Goal: Task Accomplishment & Management: Complete application form

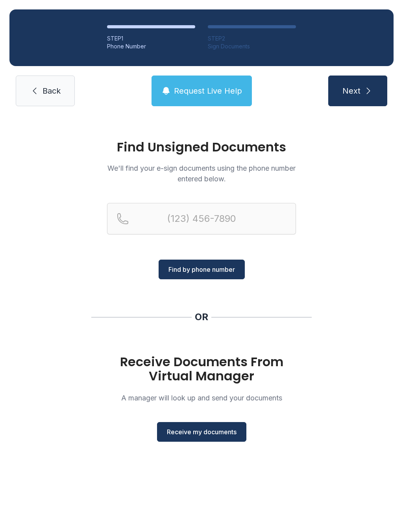
click at [230, 437] on button "Receive my documents" at bounding box center [201, 432] width 89 height 20
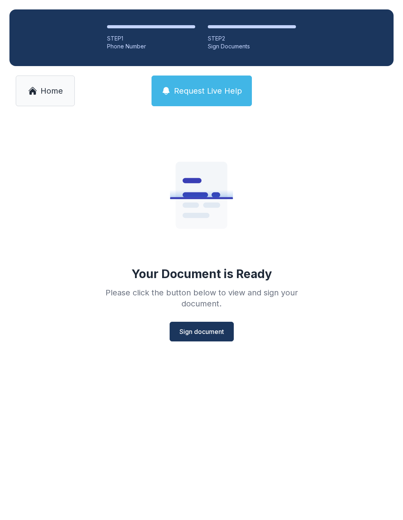
click at [228, 324] on button "Sign document" at bounding box center [202, 332] width 64 height 20
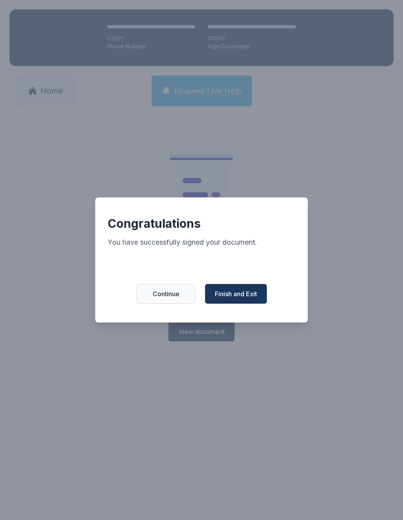
click at [249, 304] on button "Finish and Exit" at bounding box center [236, 294] width 62 height 20
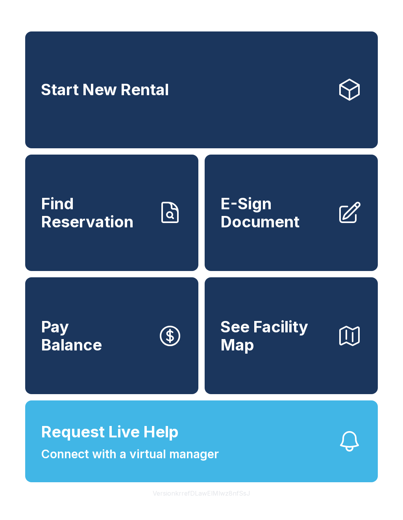
click at [114, 355] on button "Pay Balance" at bounding box center [111, 335] width 173 height 117
click at [302, 230] on span "E-Sign Document" at bounding box center [275, 213] width 110 height 36
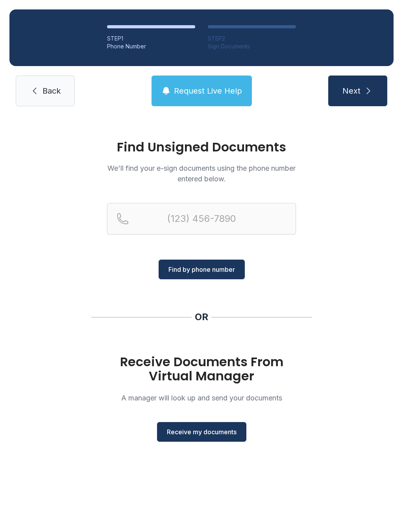
click at [56, 86] on span "Back" at bounding box center [51, 90] width 18 height 11
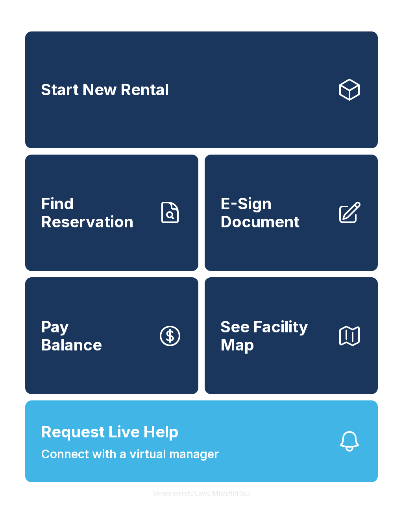
click at [300, 230] on span "E-Sign Document" at bounding box center [275, 213] width 110 height 36
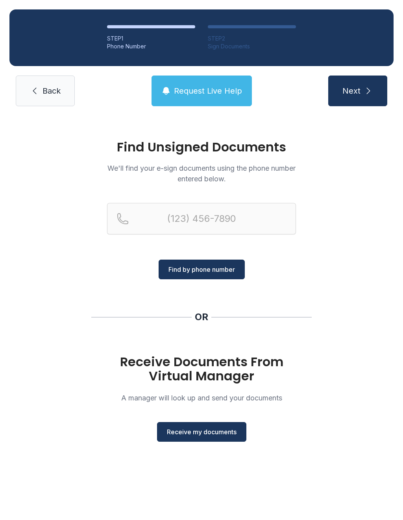
click at [217, 439] on button "Receive my documents" at bounding box center [201, 432] width 89 height 20
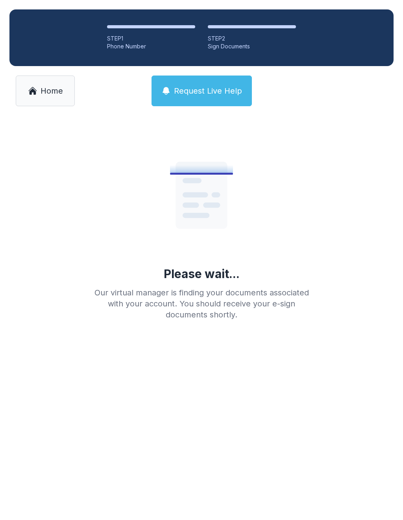
click at [53, 94] on span "Home" at bounding box center [52, 90] width 22 height 11
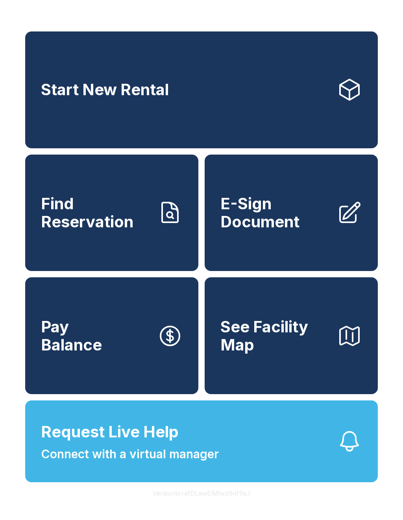
click at [295, 230] on span "E-Sign Document" at bounding box center [275, 213] width 110 height 36
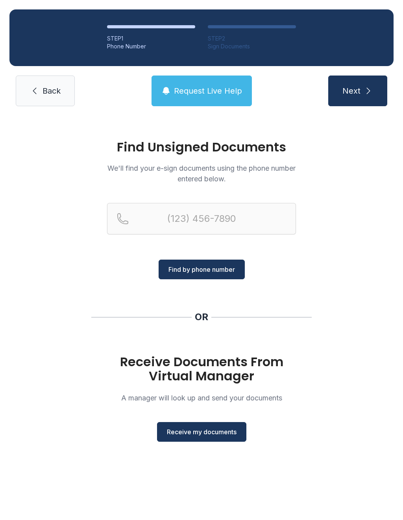
click at [230, 431] on span "Receive my documents" at bounding box center [202, 431] width 70 height 9
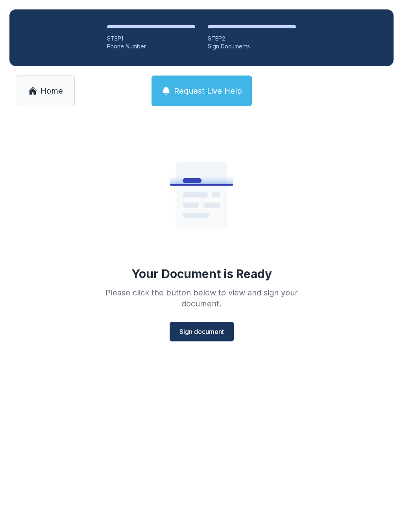
click at [193, 332] on span "Sign document" at bounding box center [201, 331] width 44 height 9
